Goal: Task Accomplishment & Management: Manage account settings

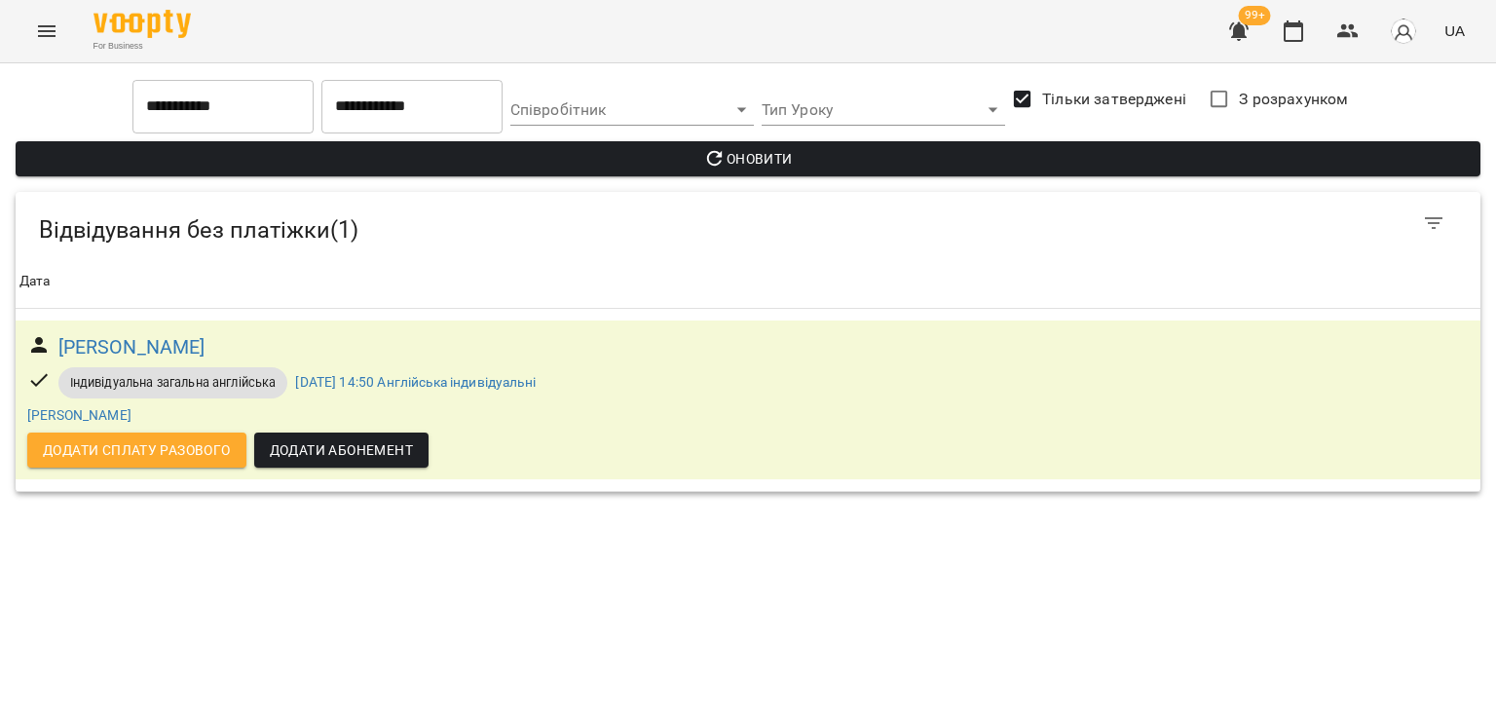
click at [32, 38] on button "Menu" at bounding box center [46, 31] width 47 height 47
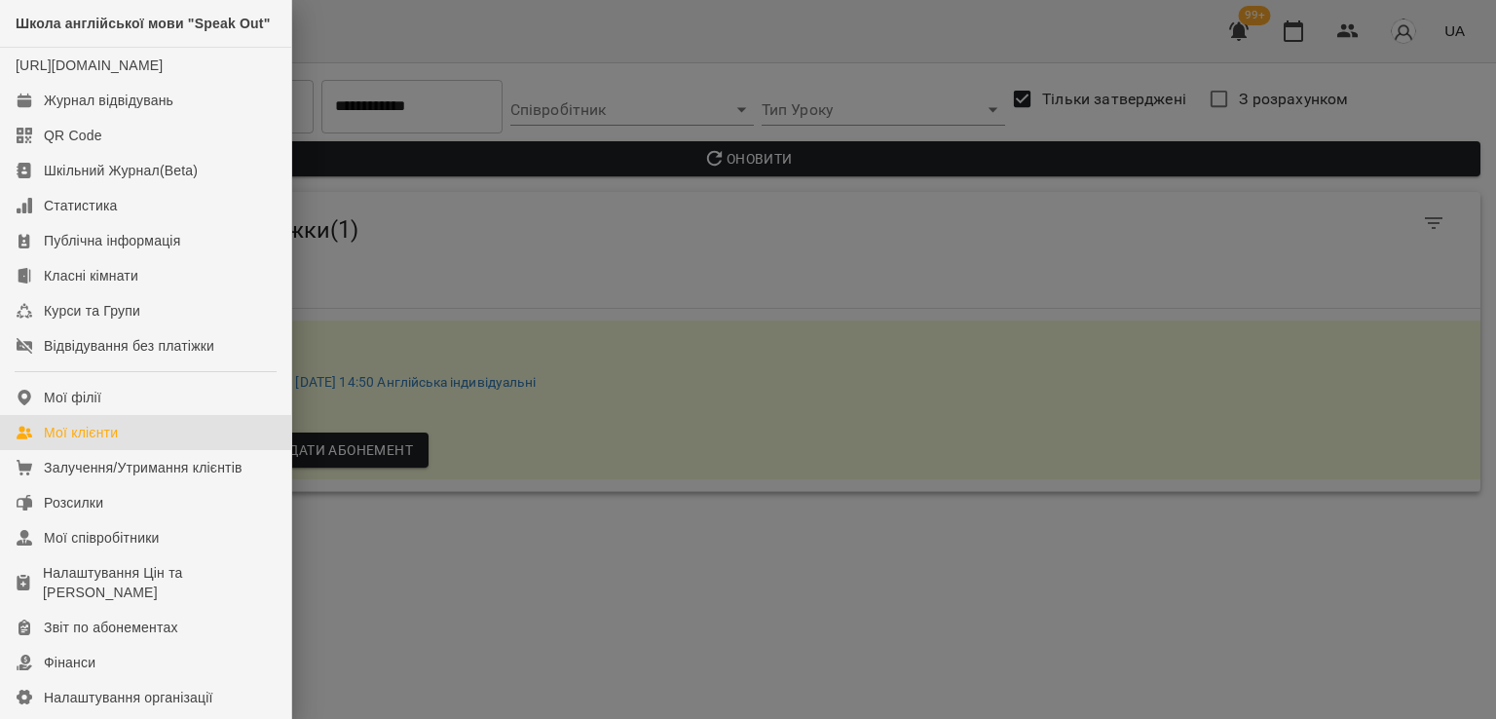
click at [147, 450] on link "Мої клієнти" at bounding box center [145, 432] width 291 height 35
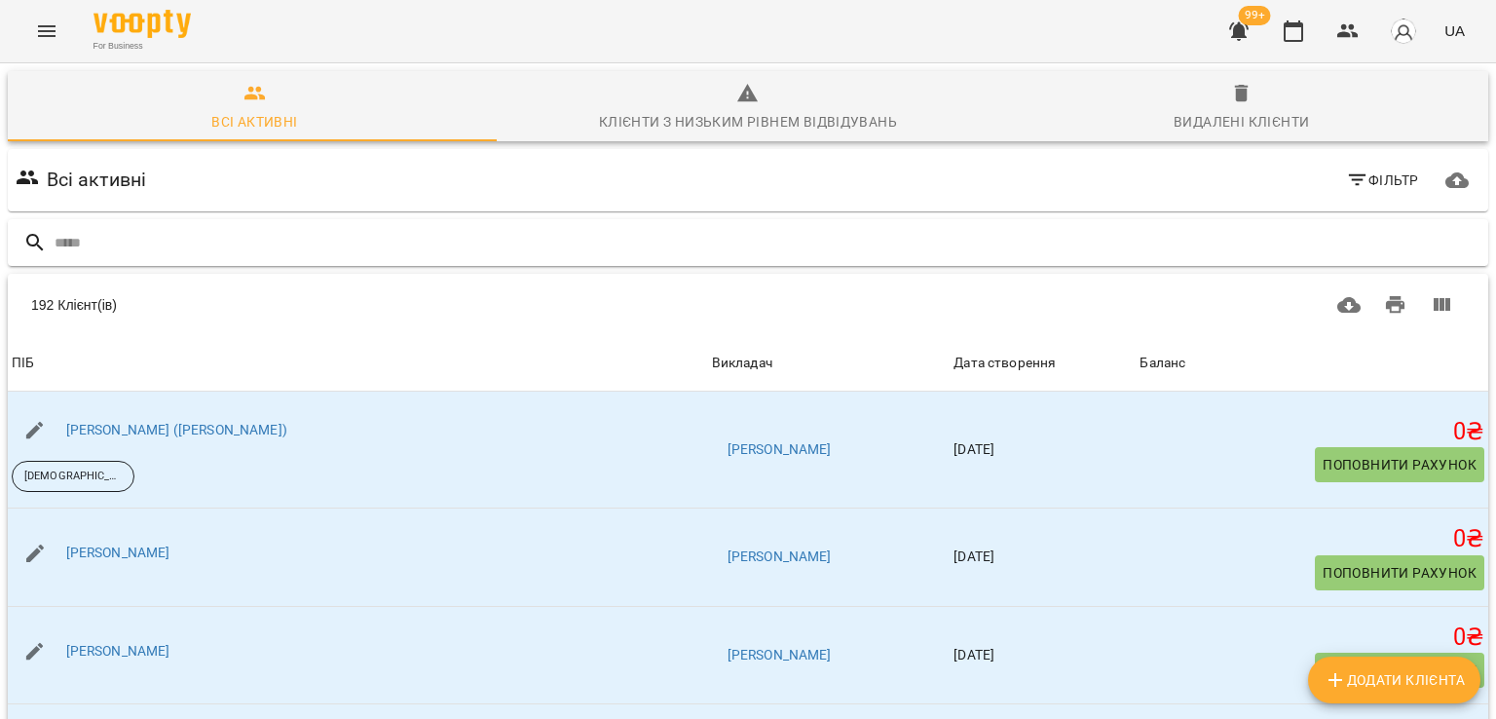
click at [167, 258] on div at bounding box center [748, 243] width 1480 height 48
click at [187, 250] on input "text" at bounding box center [768, 243] width 1426 height 32
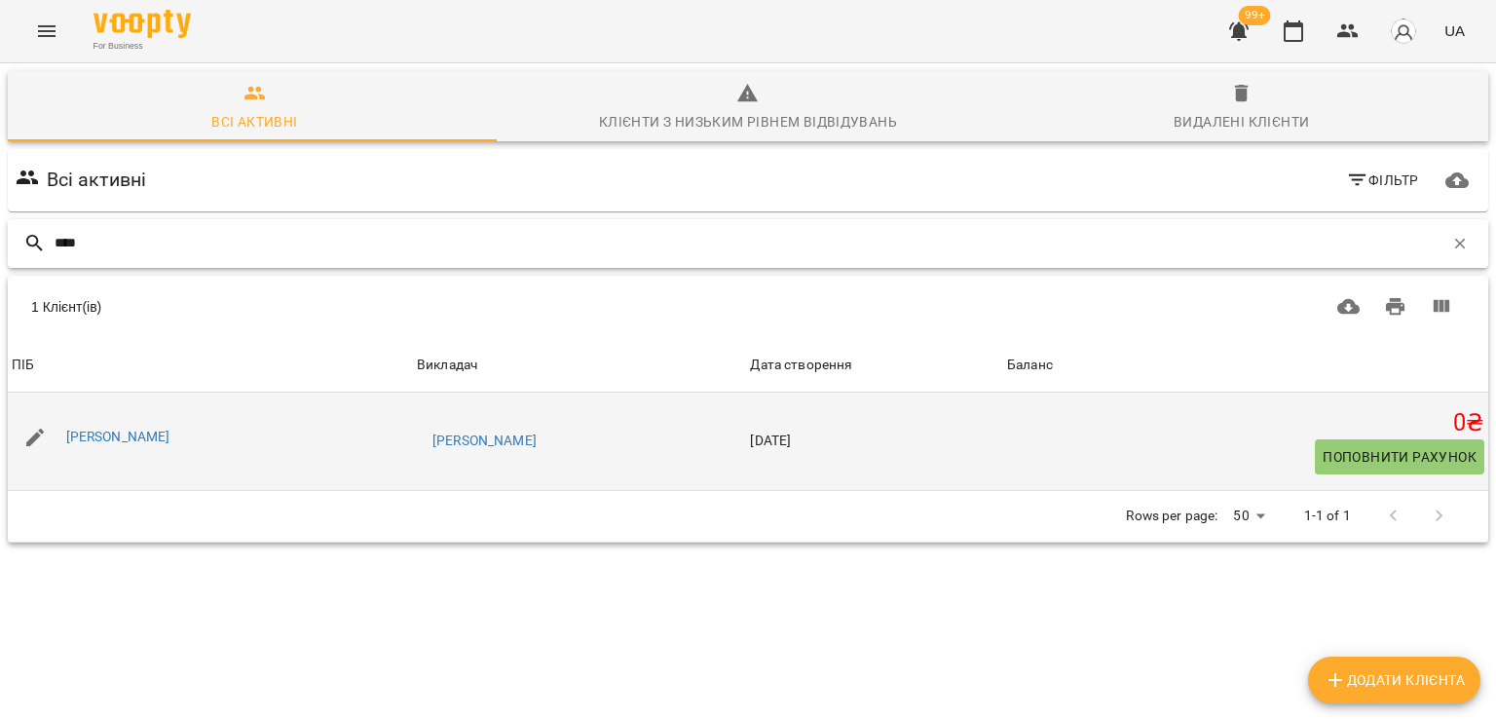
type input "****"
click at [174, 445] on div "[PERSON_NAME]" at bounding box center [118, 437] width 112 height 27
click at [174, 426] on div "[PERSON_NAME]" at bounding box center [118, 437] width 112 height 27
click at [170, 433] on link "[PERSON_NAME]" at bounding box center [118, 436] width 104 height 16
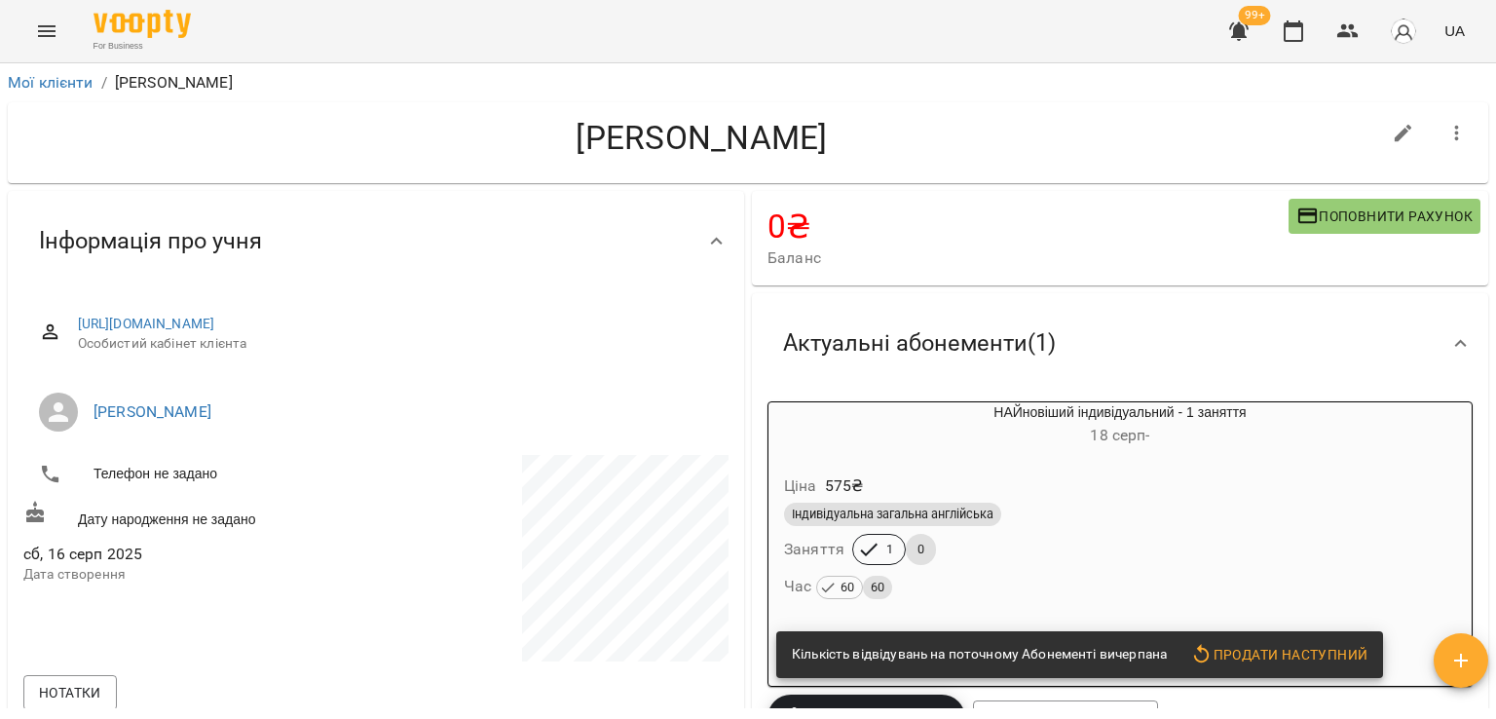
scroll to position [195, 0]
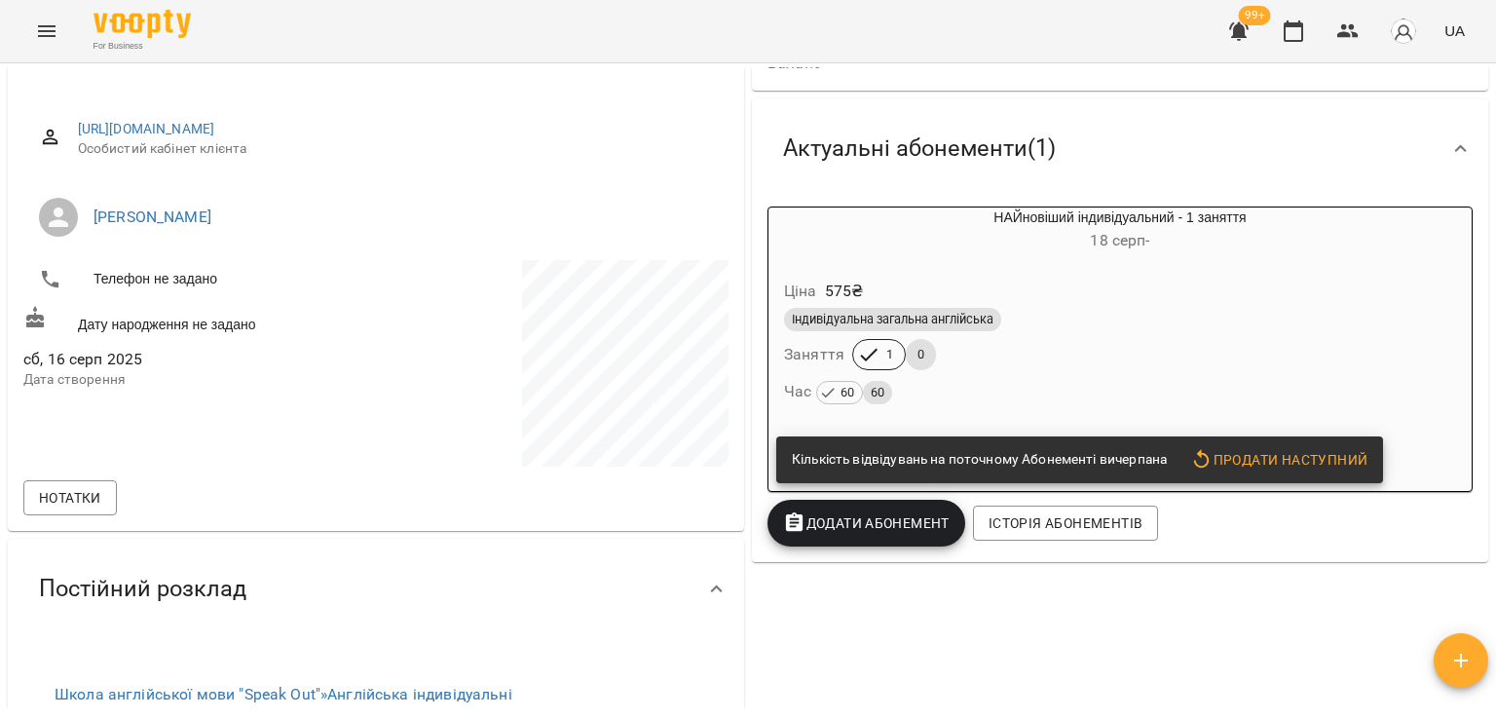
click at [1095, 383] on div "Час 60 60" at bounding box center [1120, 391] width 672 height 27
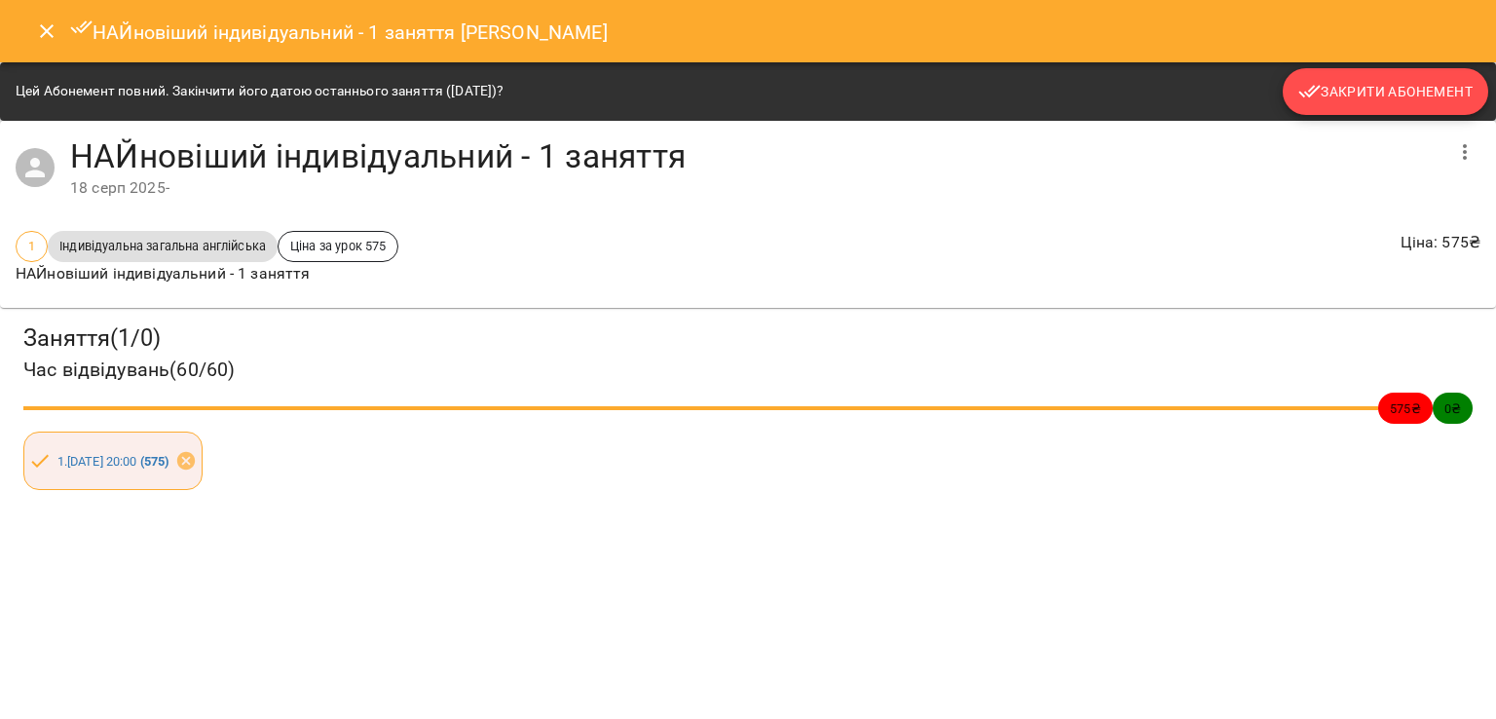
click at [1413, 98] on span "Закрити Абонемент" at bounding box center [1385, 91] width 174 height 23
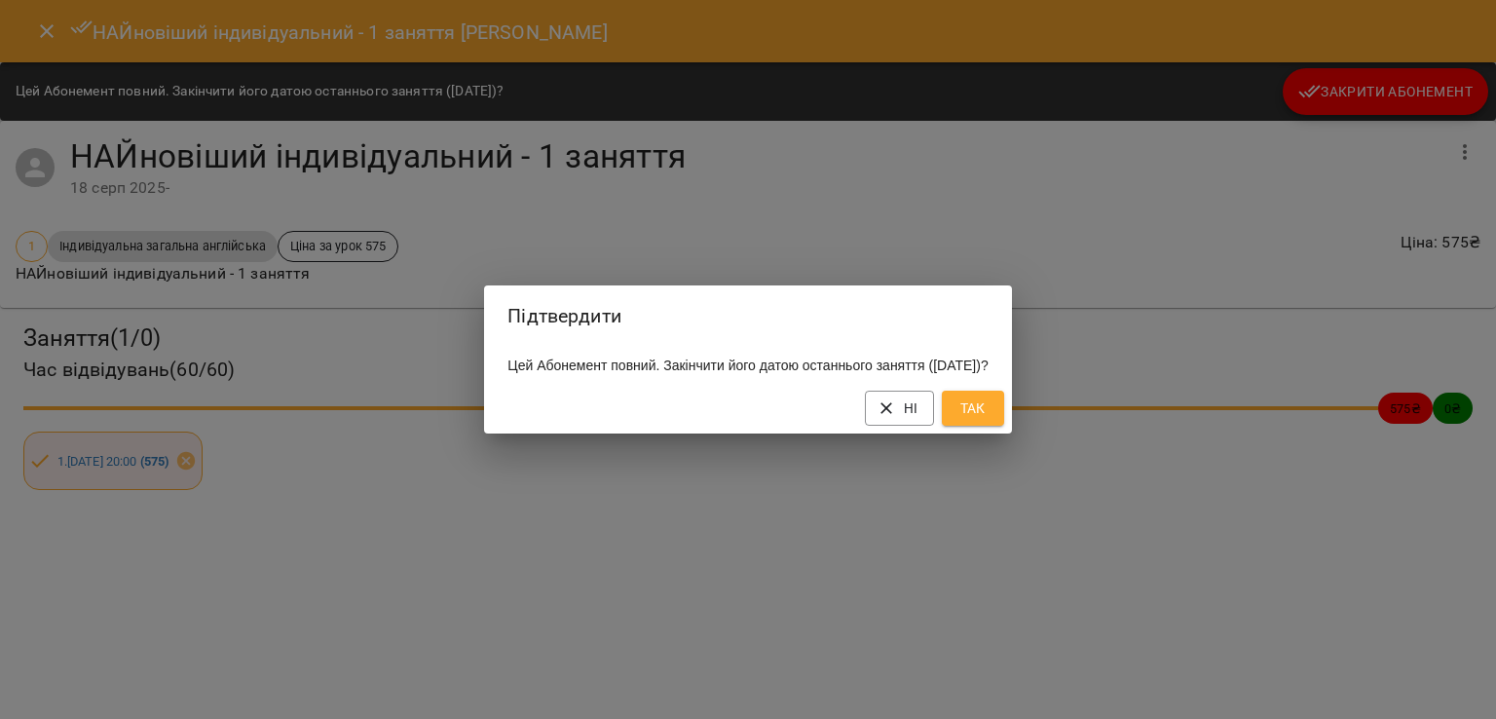
click at [988, 416] on span "Так" at bounding box center [972, 407] width 31 height 23
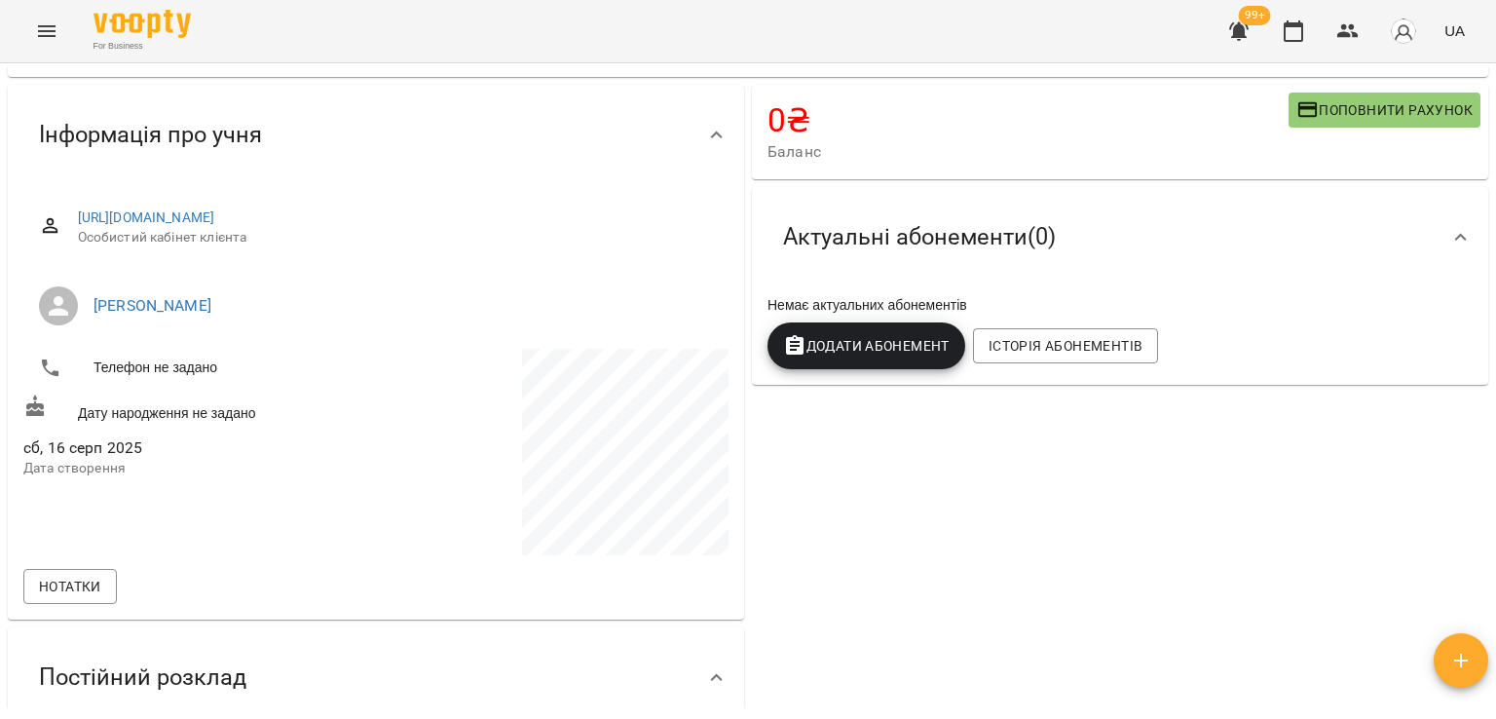
scroll to position [0, 0]
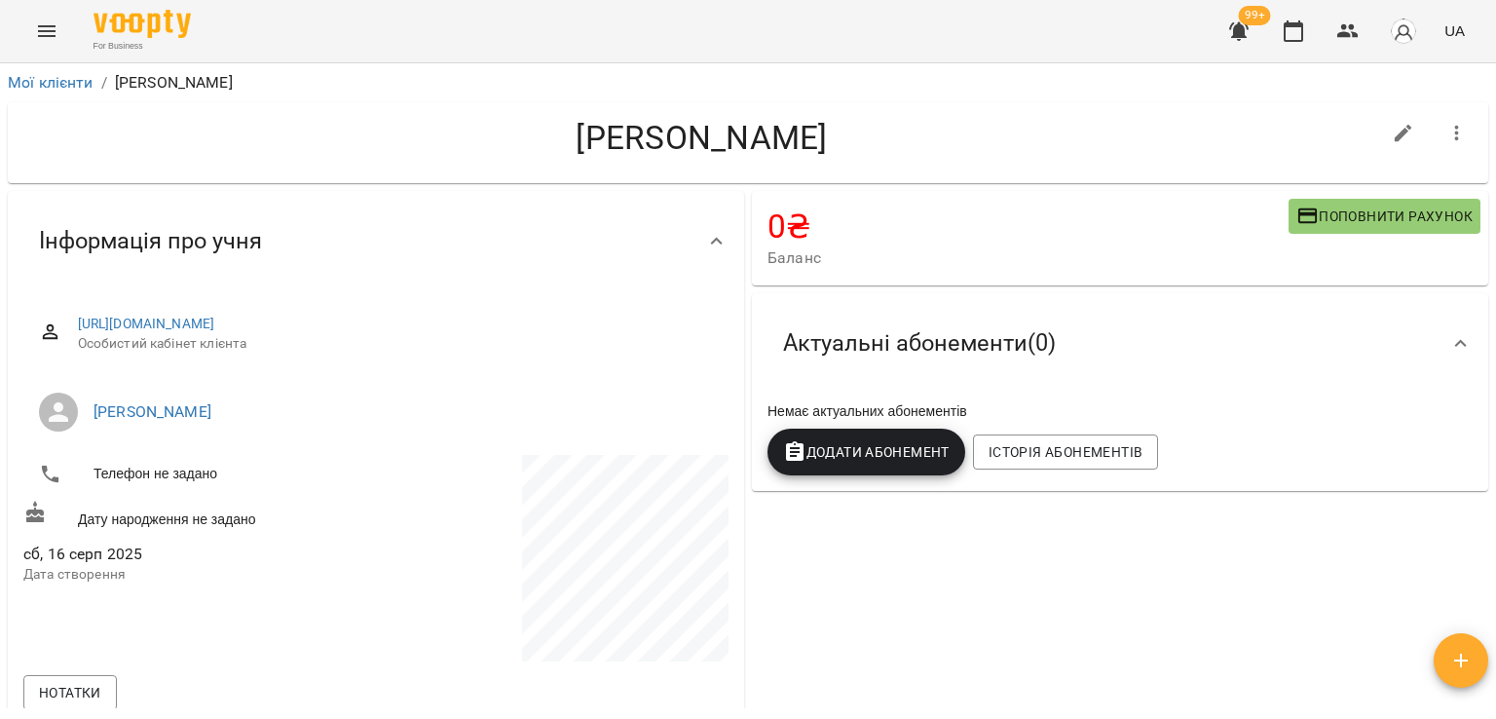
click at [1456, 144] on button "button" at bounding box center [1456, 133] width 47 height 47
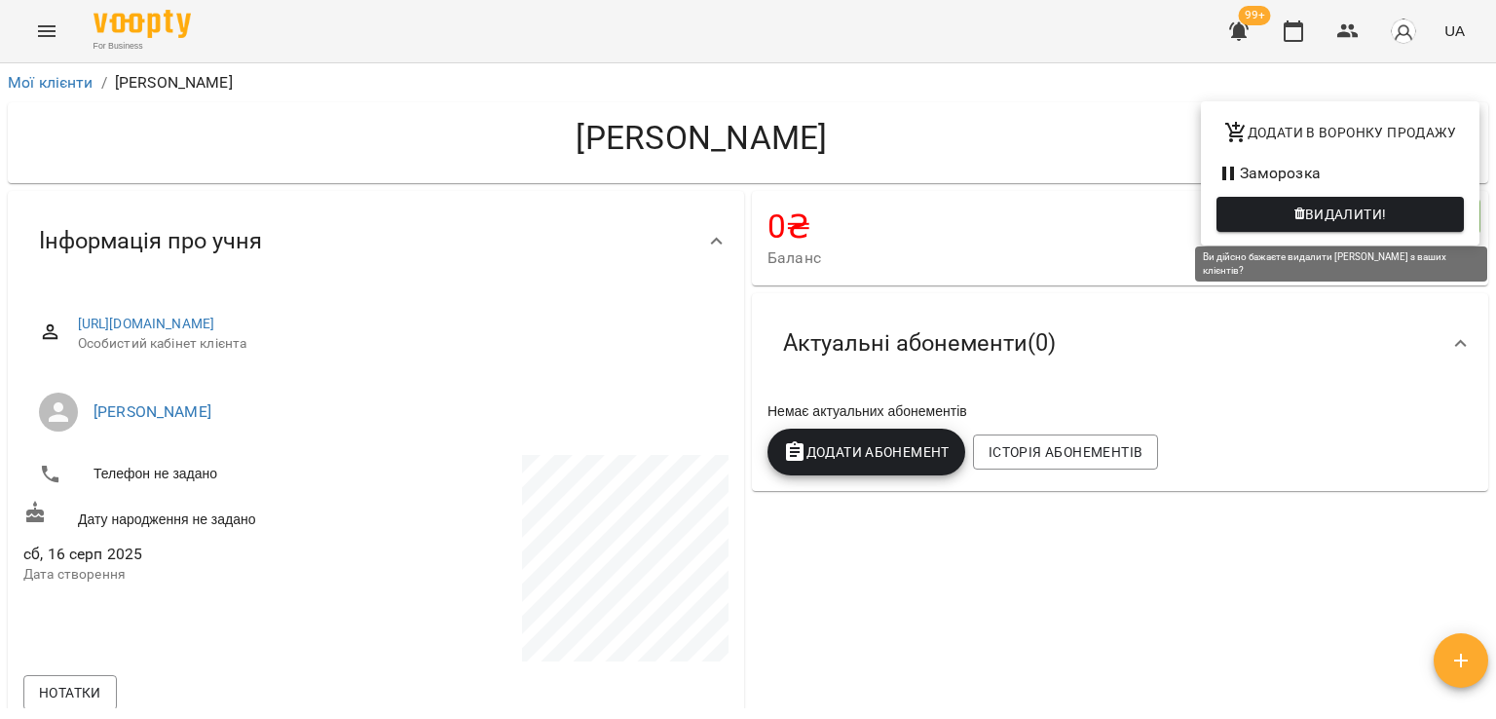
click at [1400, 213] on span "Видалити!" at bounding box center [1340, 214] width 216 height 23
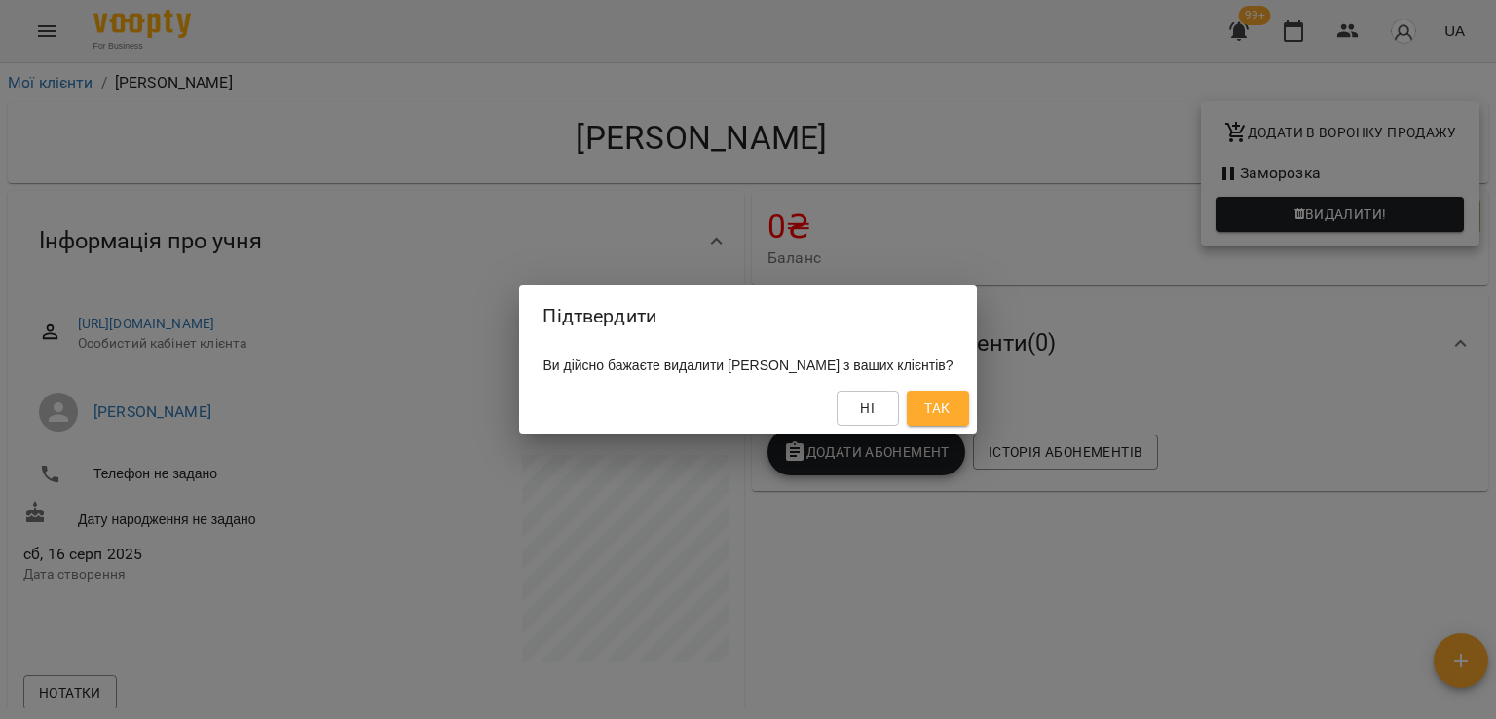
click at [966, 404] on button "Так" at bounding box center [938, 407] width 62 height 35
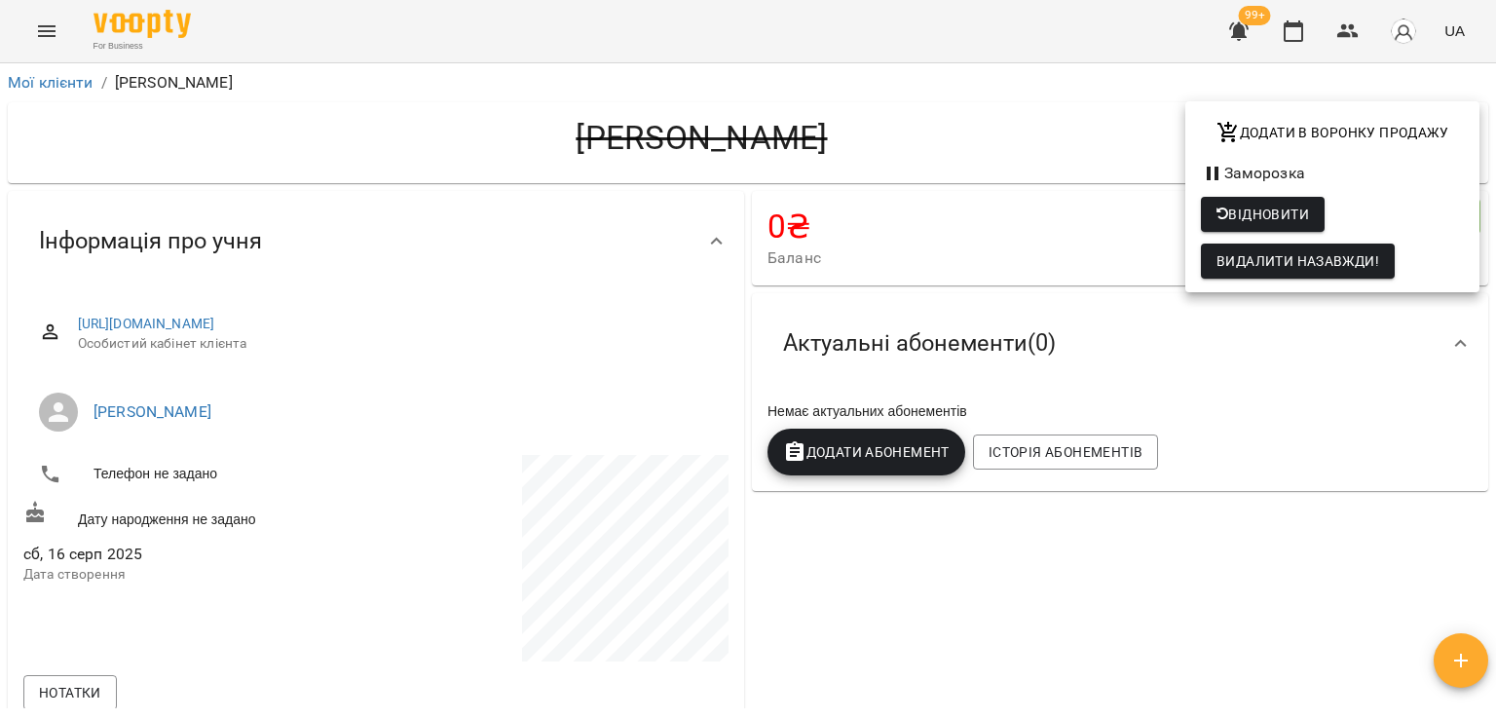
click at [33, 71] on div at bounding box center [748, 359] width 1496 height 719
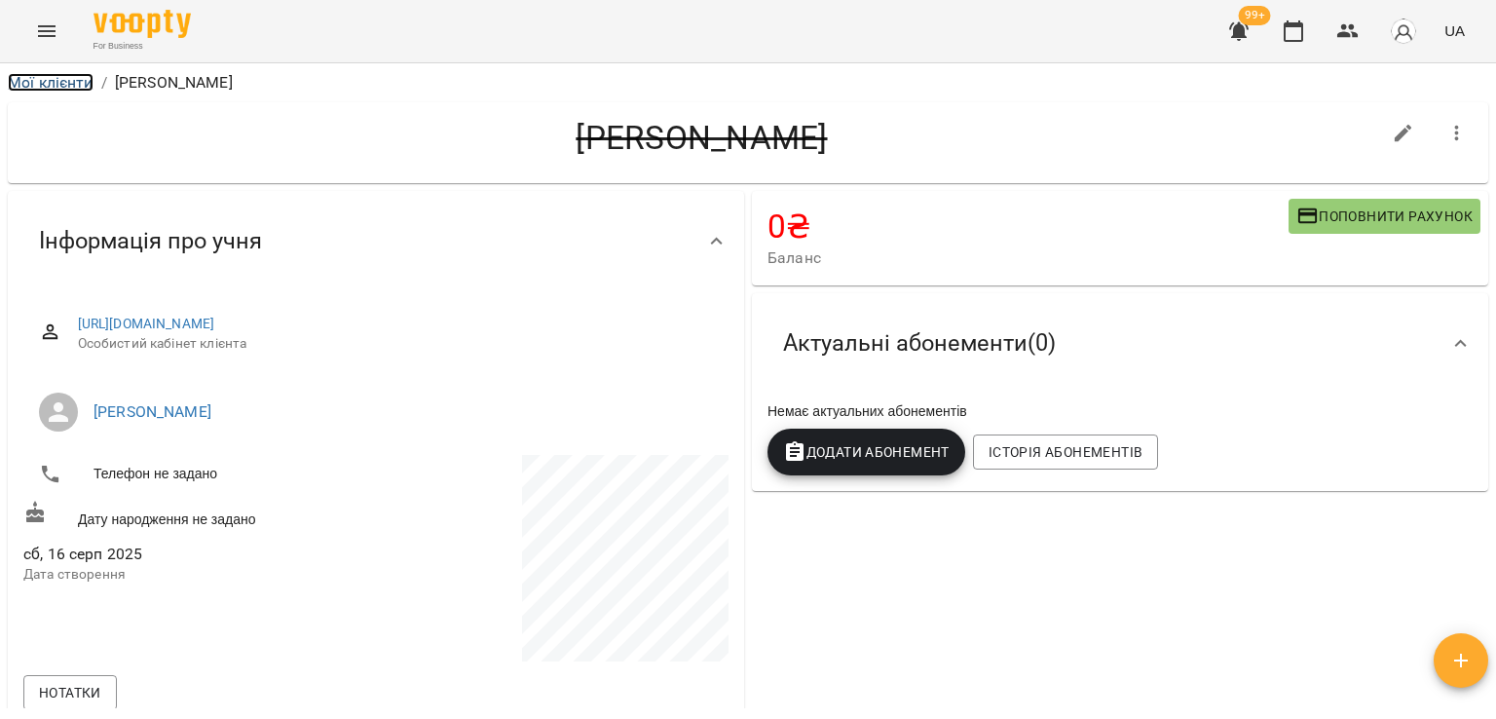
click at [75, 77] on link "Мої клієнти" at bounding box center [51, 82] width 86 height 19
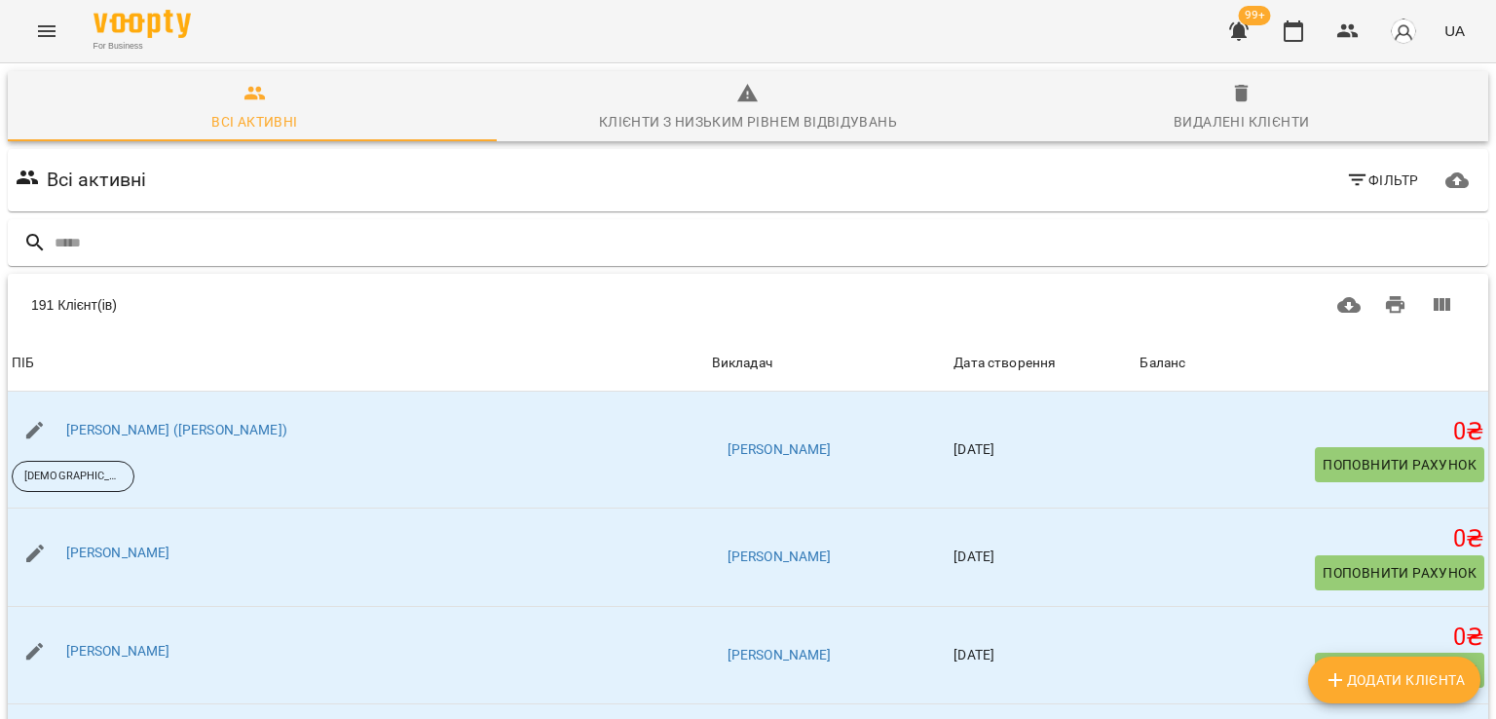
click at [1226, 34] on button "button" at bounding box center [1238, 31] width 47 height 47
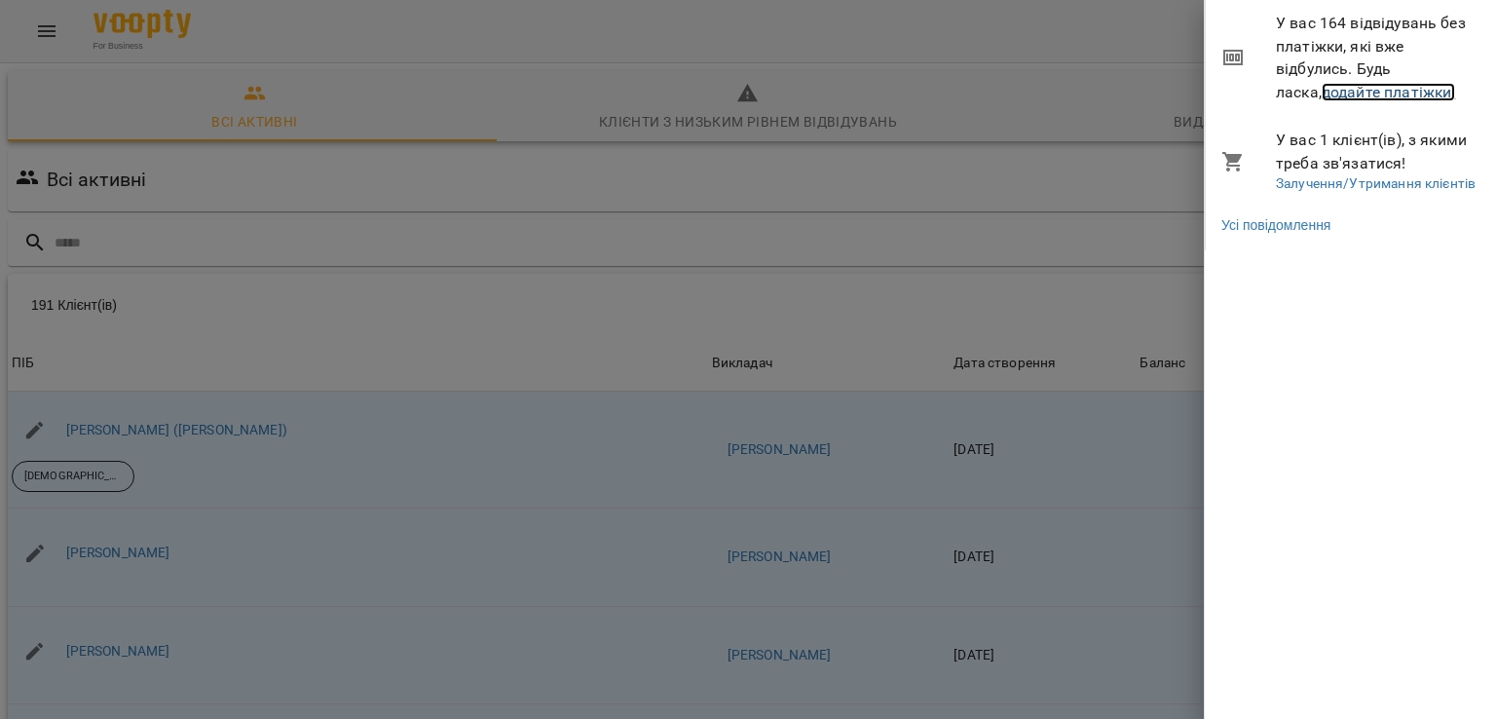
click at [1394, 91] on link "додайте платіжки!" at bounding box center [1388, 92] width 134 height 19
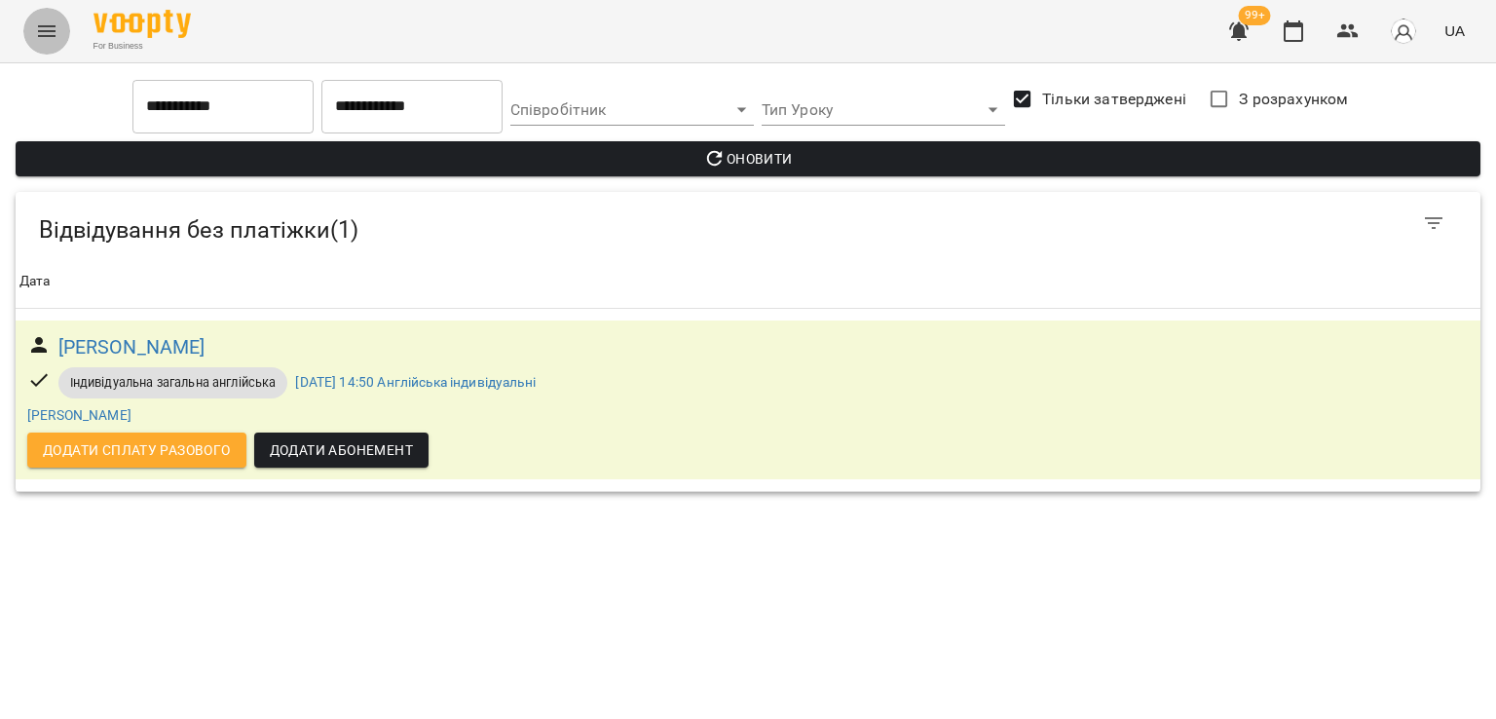
click at [37, 27] on icon "Menu" at bounding box center [46, 30] width 23 height 23
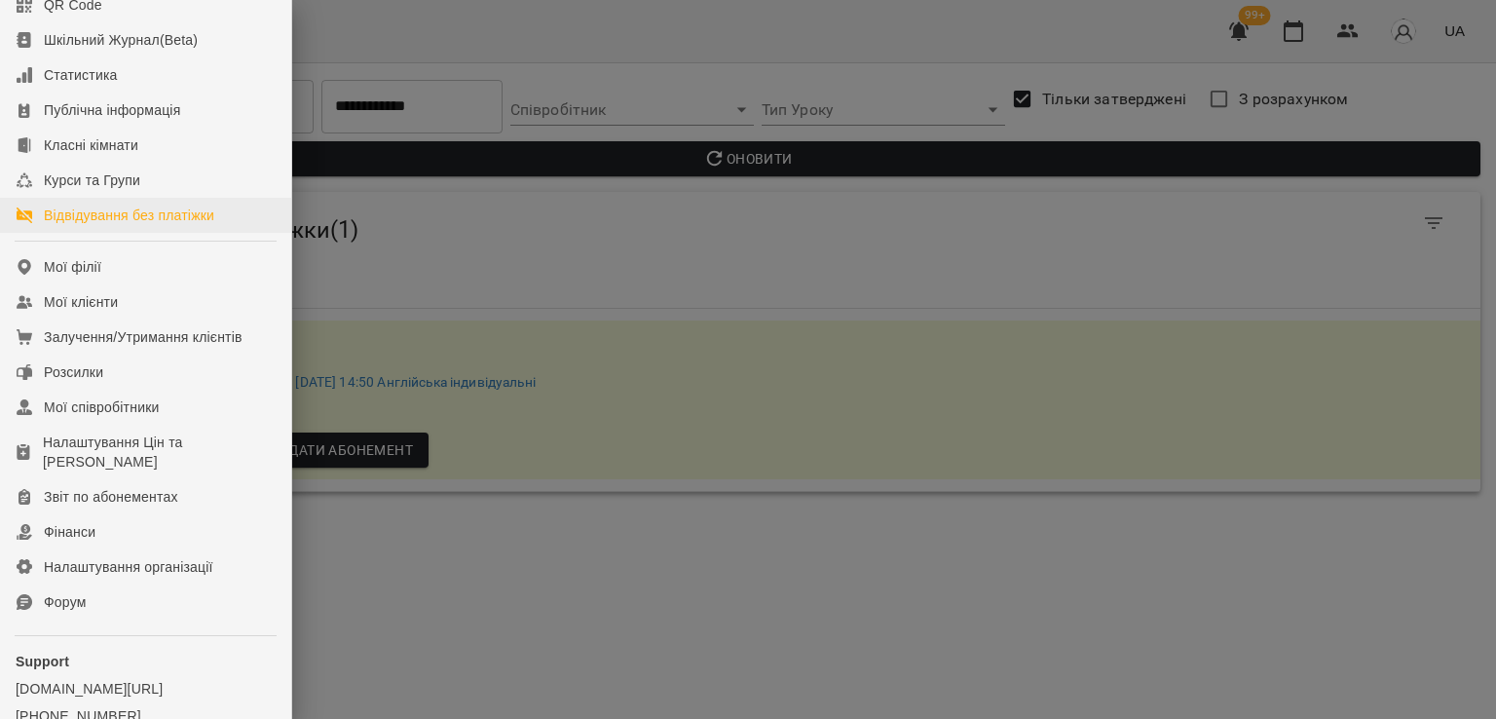
scroll to position [267, 0]
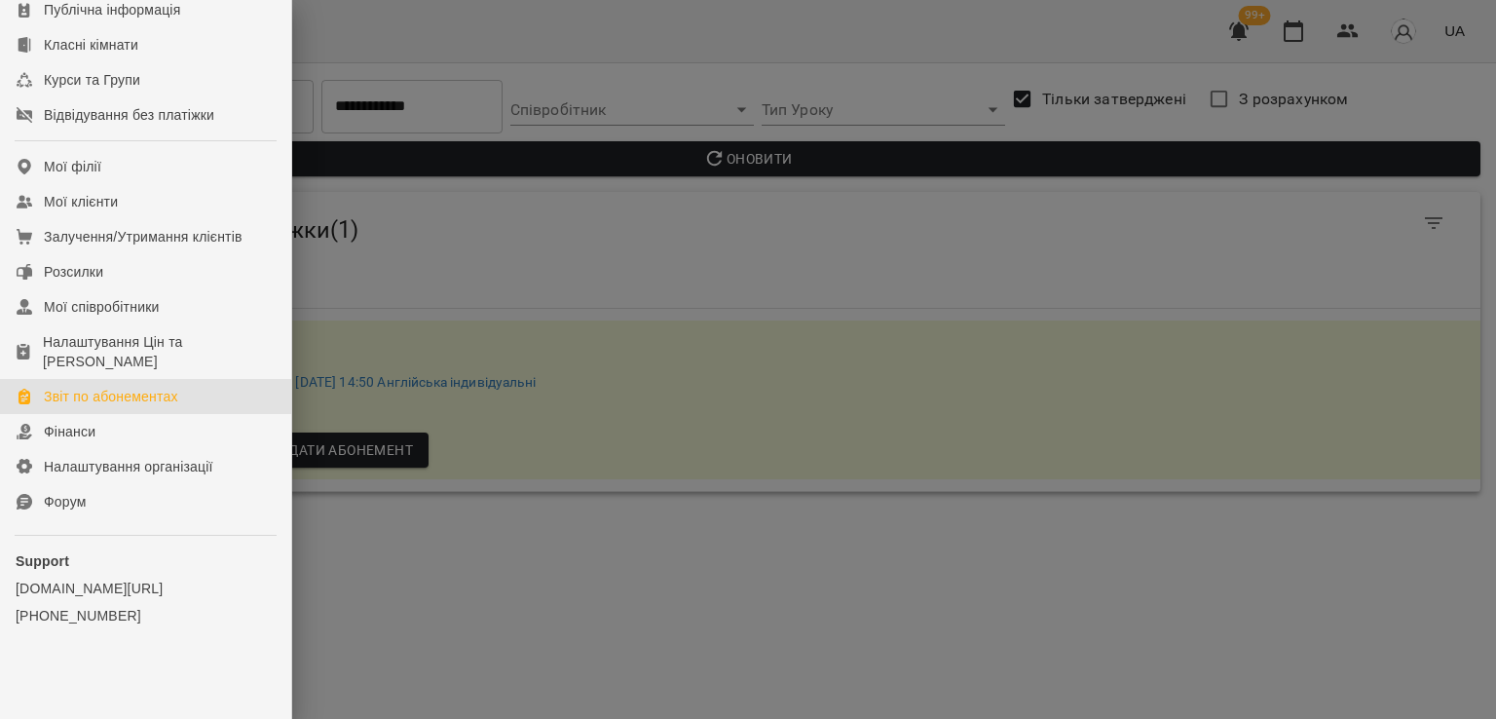
click at [120, 409] on link "Звіт по абонементах" at bounding box center [145, 396] width 291 height 35
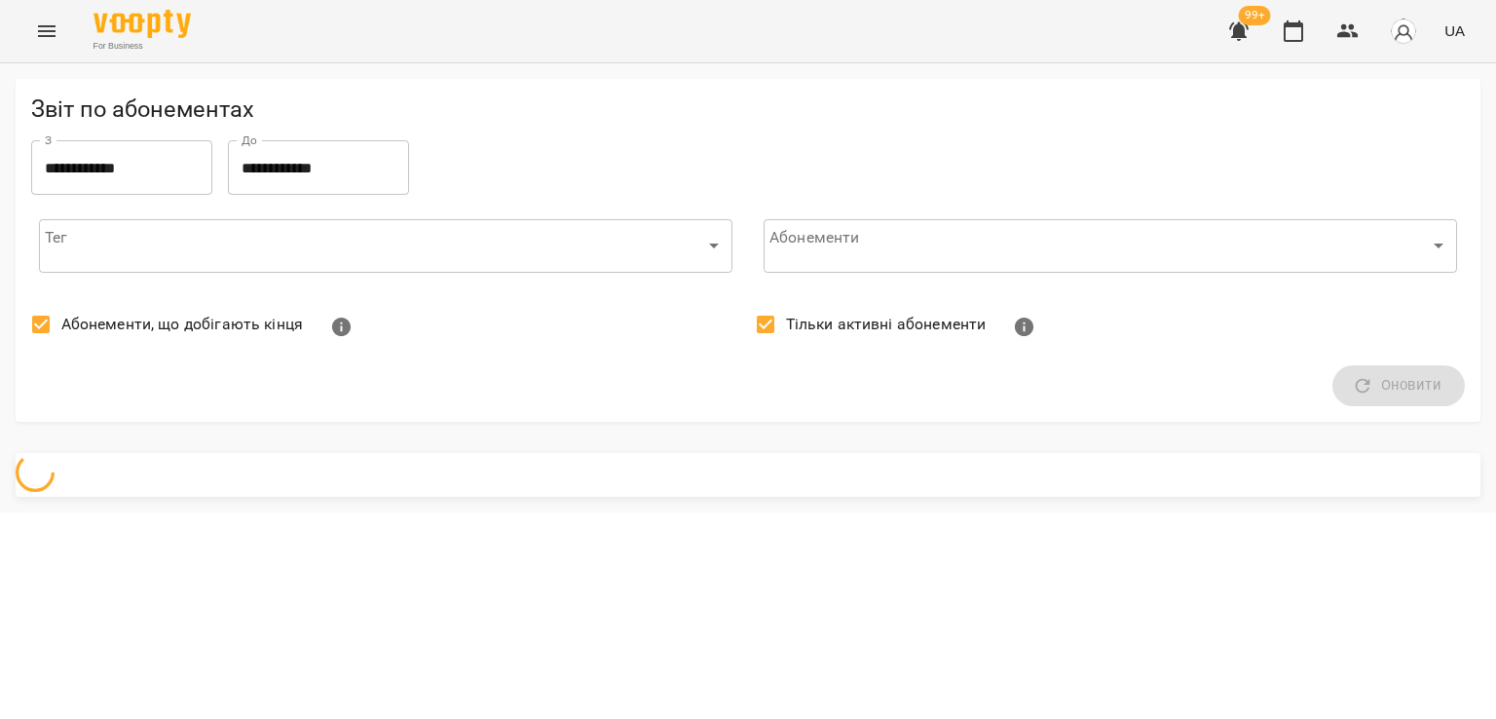
click at [129, 313] on span "Абонементи, що добігають кінця" at bounding box center [181, 324] width 241 height 23
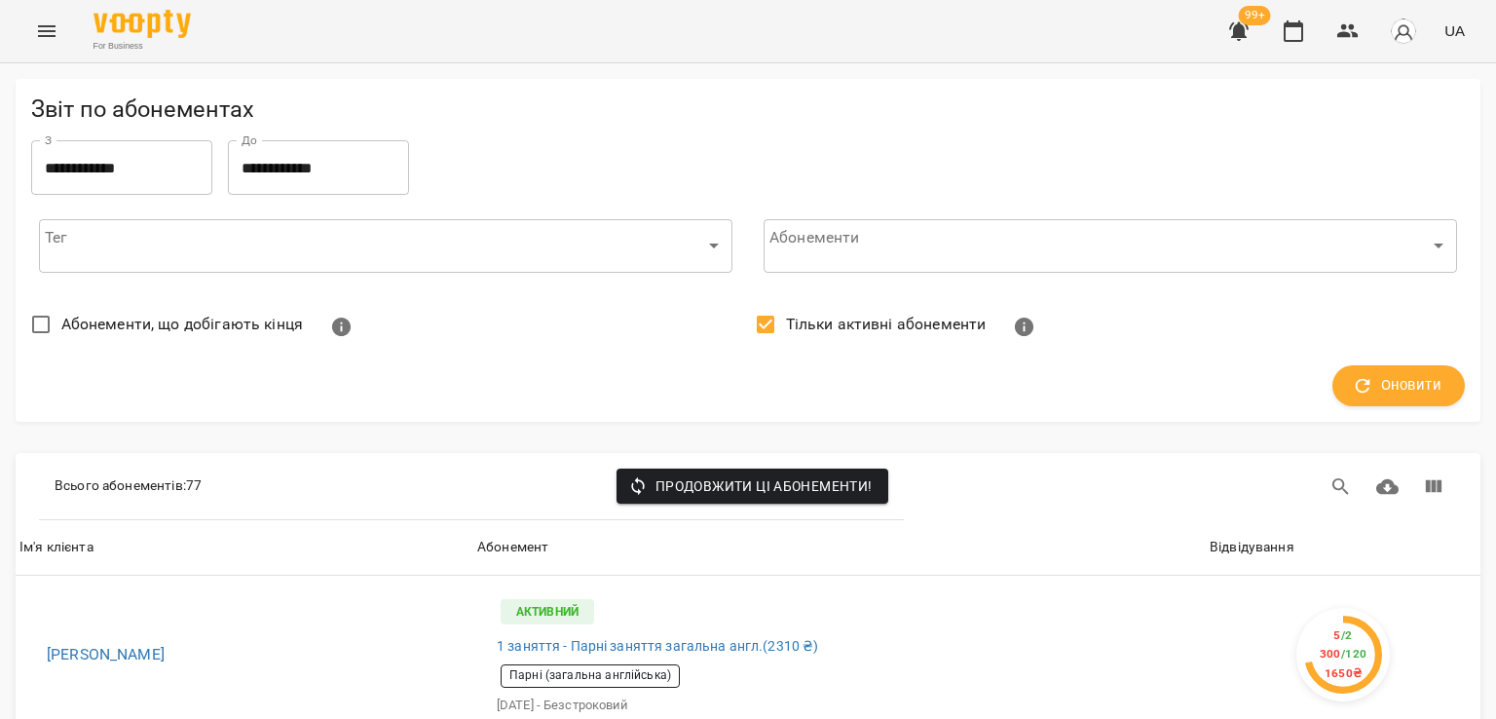
click at [779, 309] on label "Тільки активні абонементи" at bounding box center [865, 324] width 241 height 41
click at [1387, 365] on button "Оновити" at bounding box center [1398, 385] width 132 height 41
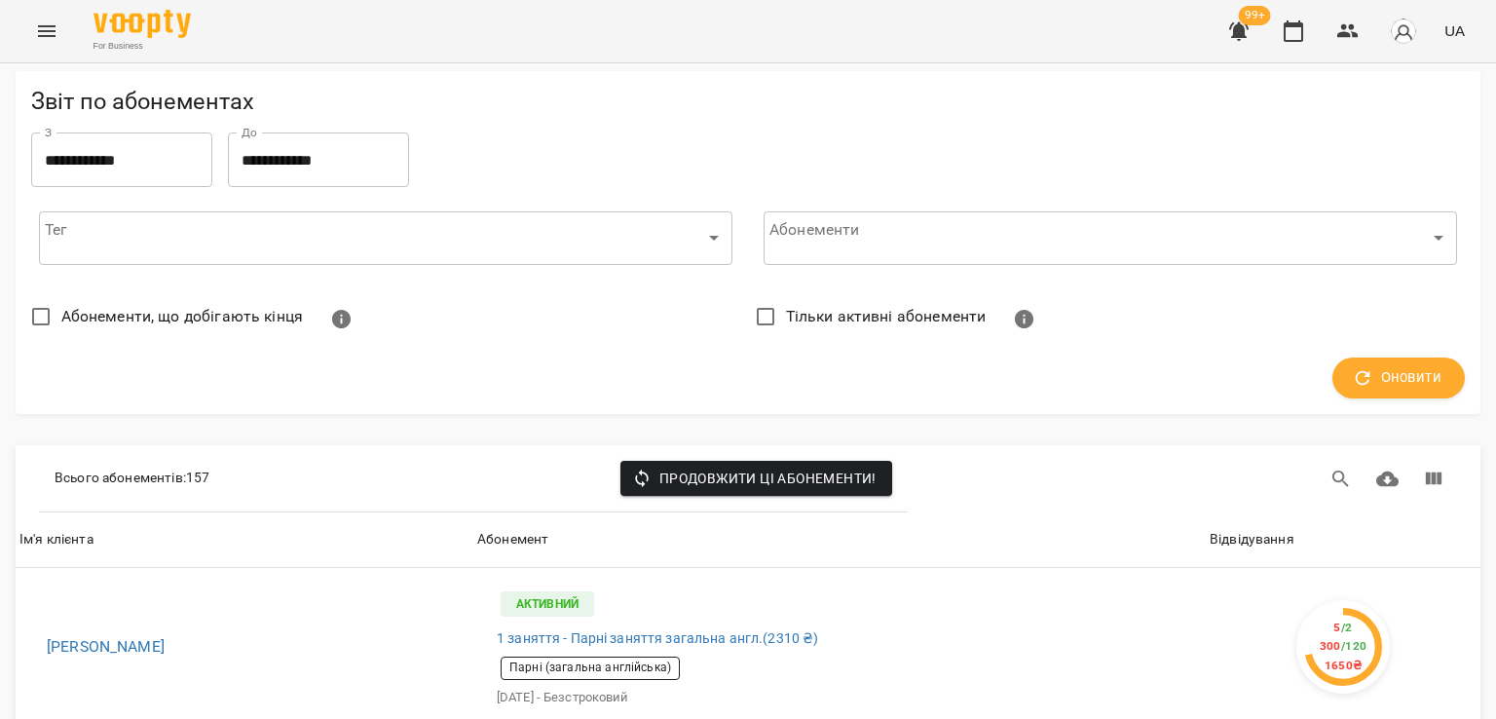
scroll to position [195, 0]
click at [1266, 528] on div "Відвідування" at bounding box center [1251, 539] width 85 height 23
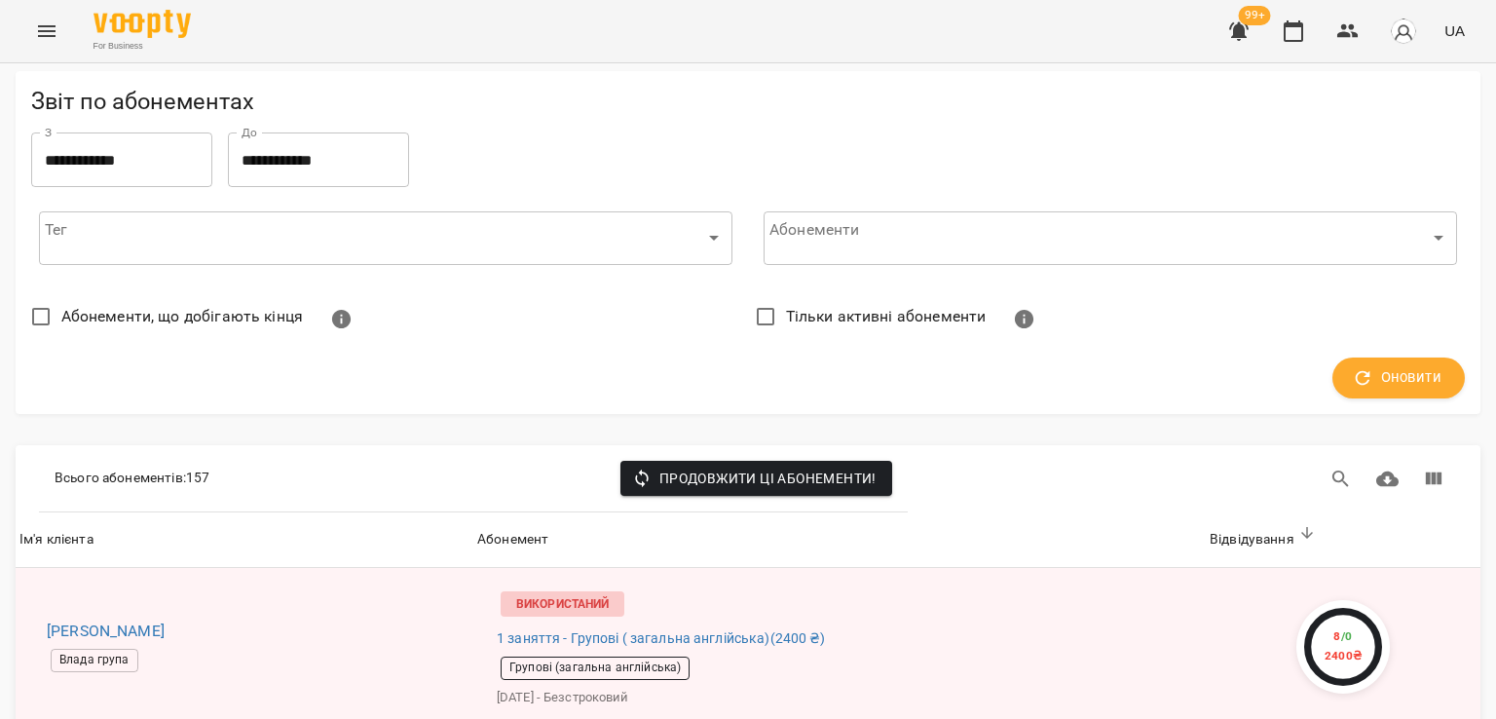
scroll to position [1948, 0]
click at [58, 15] on button "Menu" at bounding box center [46, 31] width 47 height 47
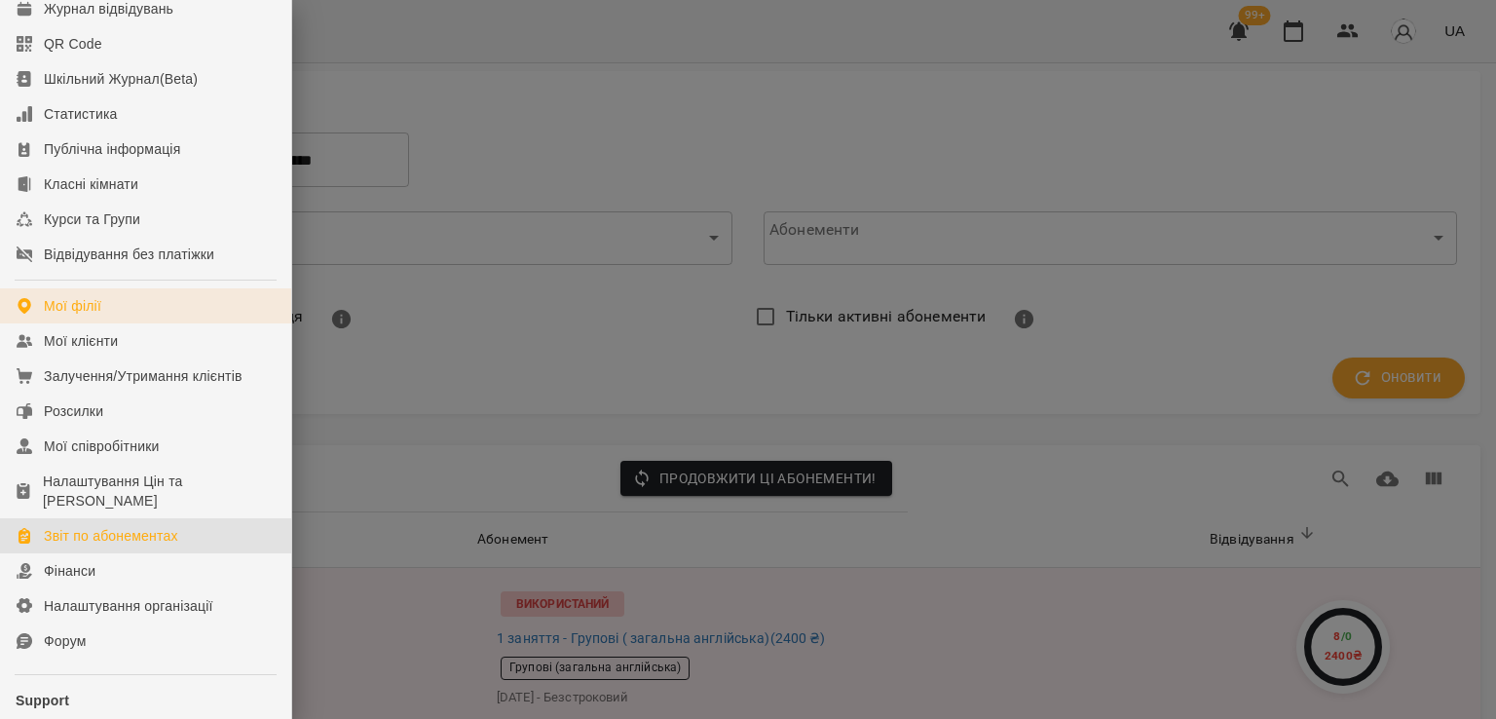
scroll to position [195, 0]
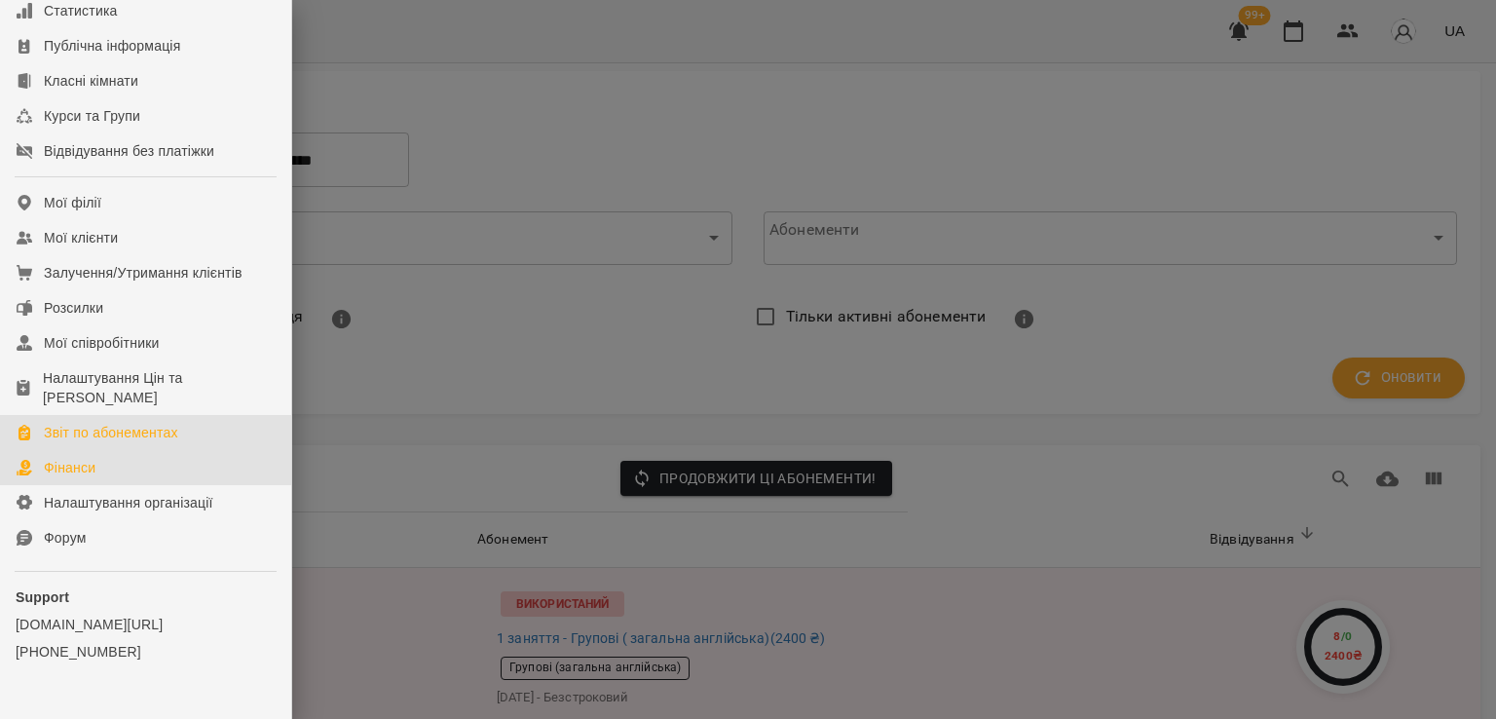
click at [149, 485] on link "Фінанси" at bounding box center [145, 467] width 291 height 35
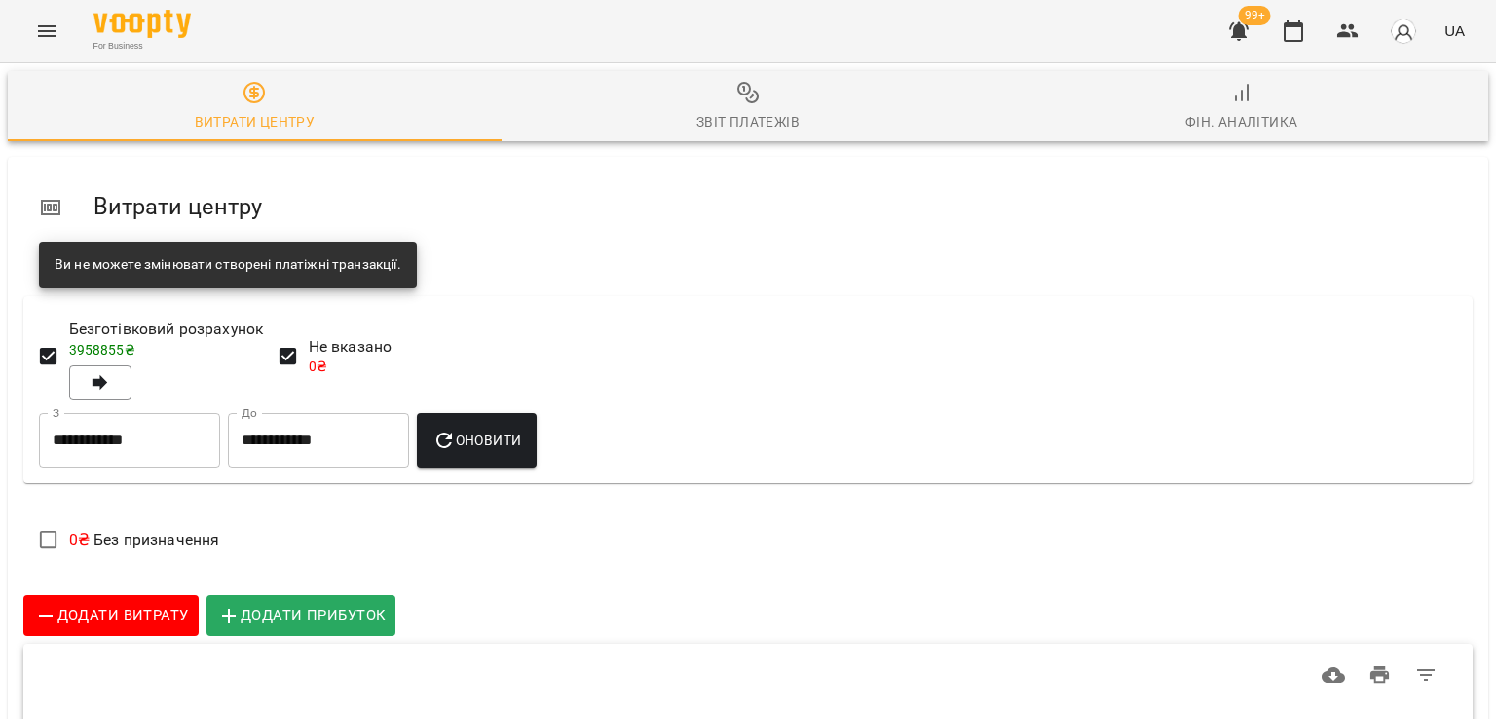
click at [1246, 111] on div "Фін. Аналітика" at bounding box center [1241, 121] width 113 height 23
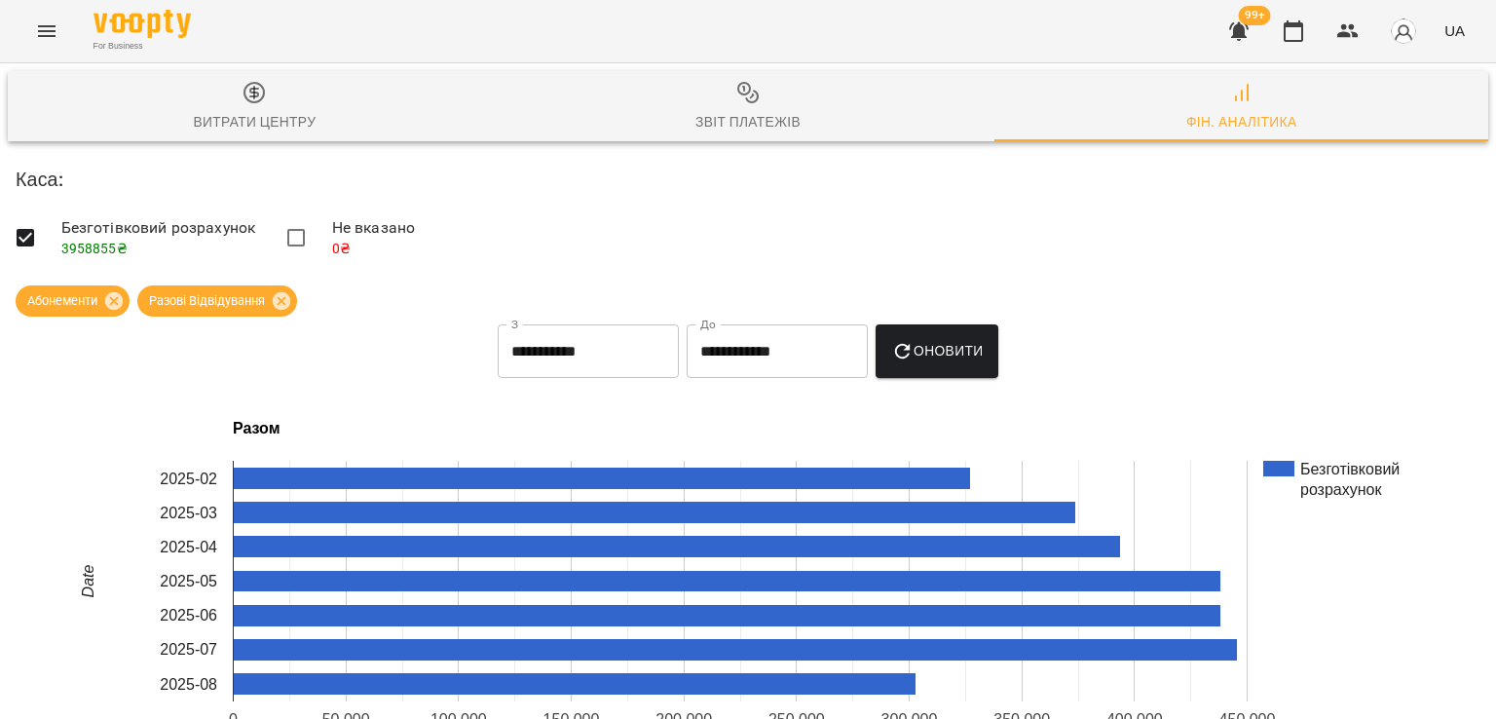
click at [58, 34] on button "Menu" at bounding box center [46, 31] width 47 height 47
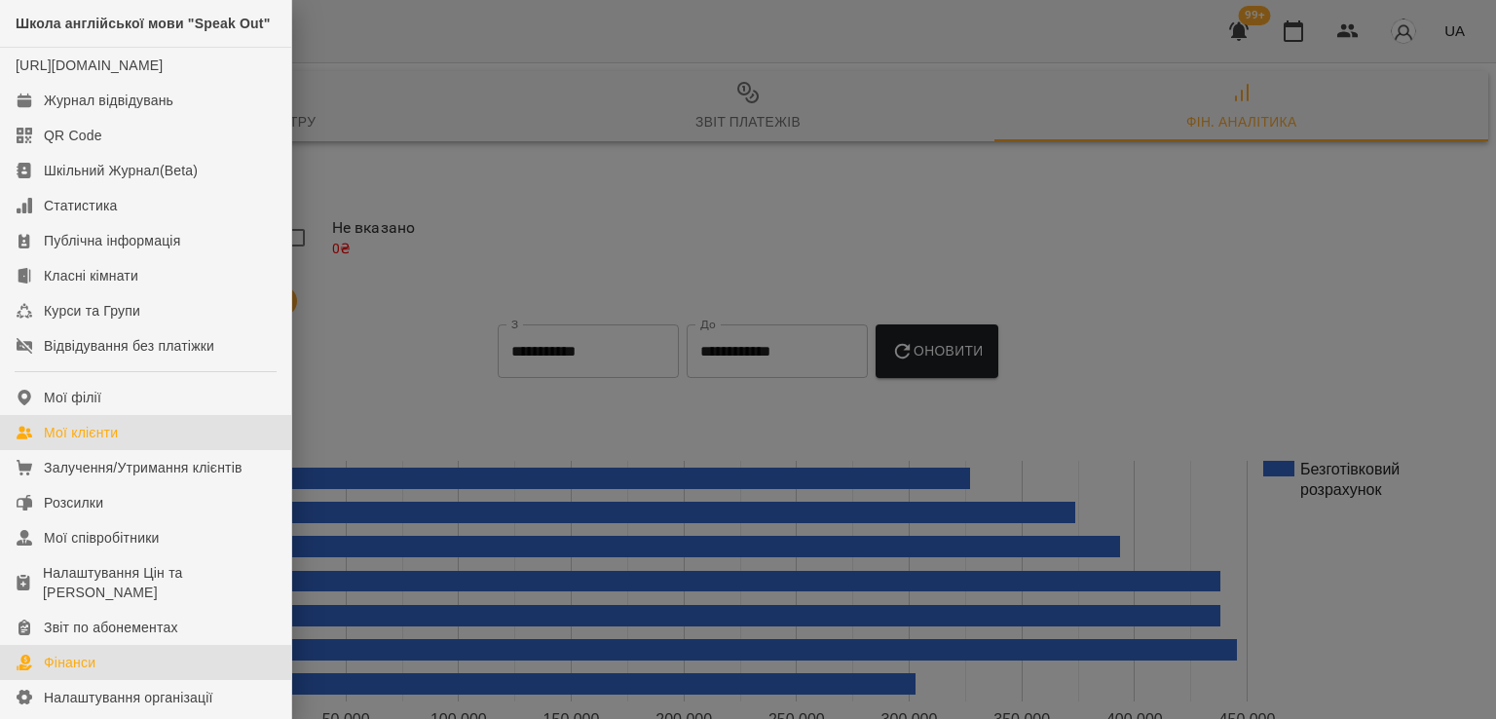
click at [92, 442] on div "Мої клієнти" at bounding box center [81, 432] width 74 height 19
